Goal: Information Seeking & Learning: Learn about a topic

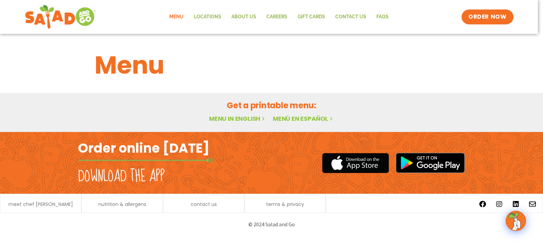
click at [456, 70] on div "Menu" at bounding box center [272, 65] width 370 height 37
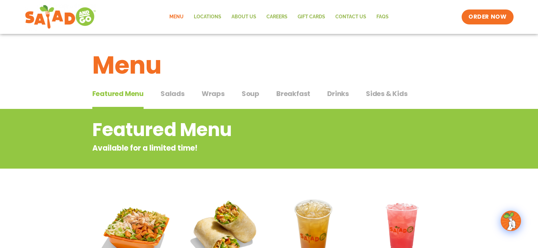
click at [253, 95] on span "Soup" at bounding box center [251, 94] width 18 height 10
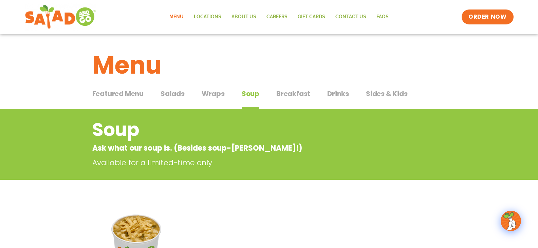
click at [215, 95] on span "Wraps" at bounding box center [213, 94] width 23 height 10
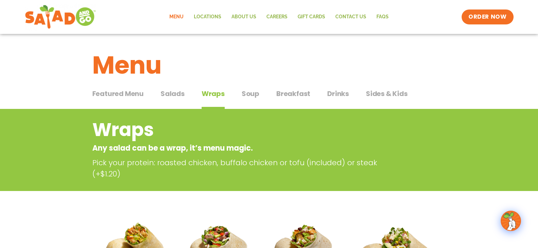
click at [165, 95] on span "Salads" at bounding box center [172, 94] width 24 height 10
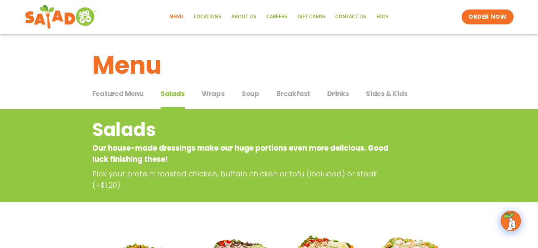
click at [299, 94] on span "Breakfast" at bounding box center [293, 94] width 34 height 10
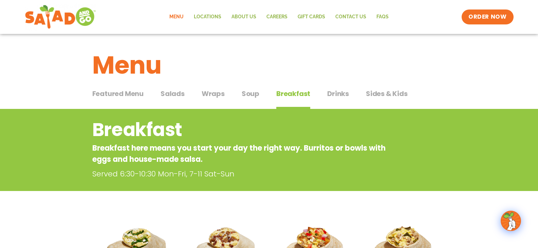
click at [127, 95] on span "Featured Menu" at bounding box center [117, 94] width 51 height 10
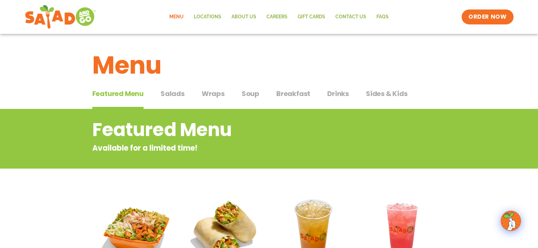
click at [178, 94] on span "Salads" at bounding box center [172, 94] width 24 height 10
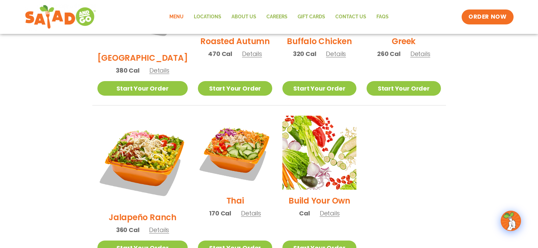
scroll to position [441, 0]
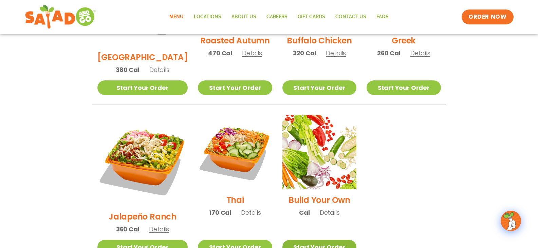
click at [312, 240] on link "Start Your Order" at bounding box center [319, 247] width 74 height 15
